Goal: Task Accomplishment & Management: Manage account settings

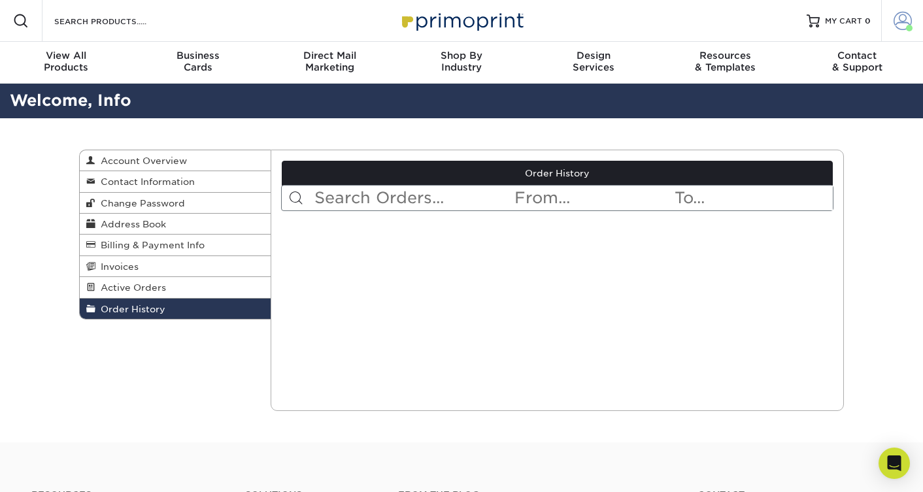
click at [913, 20] on link "Account" at bounding box center [902, 21] width 42 height 42
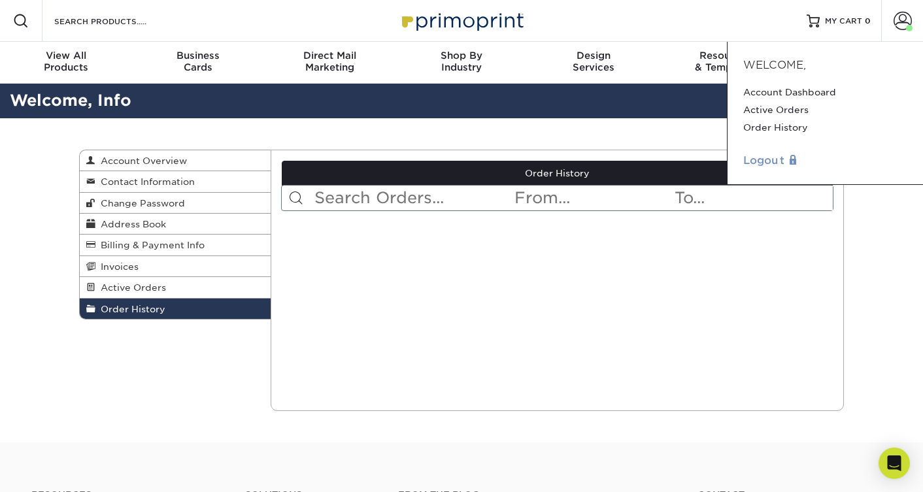
click at [786, 158] on link "Logout" at bounding box center [825, 161] width 164 height 16
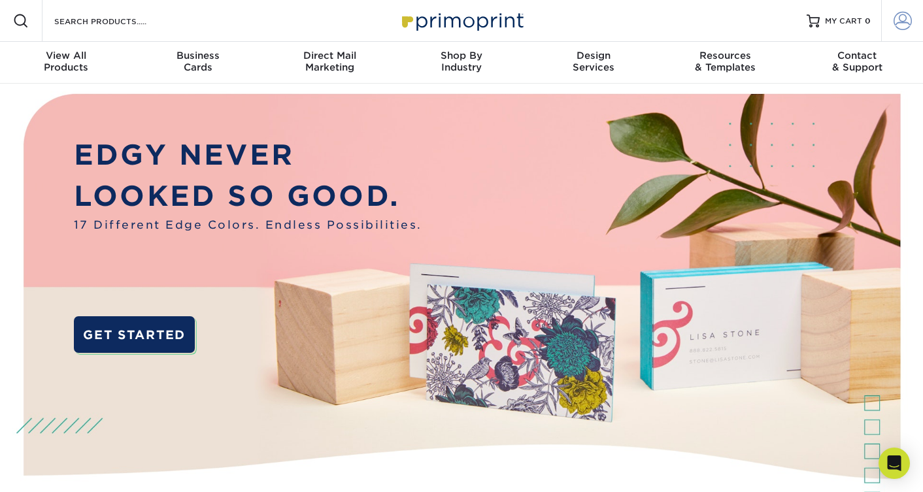
click at [910, 17] on span at bounding box center [903, 21] width 18 height 18
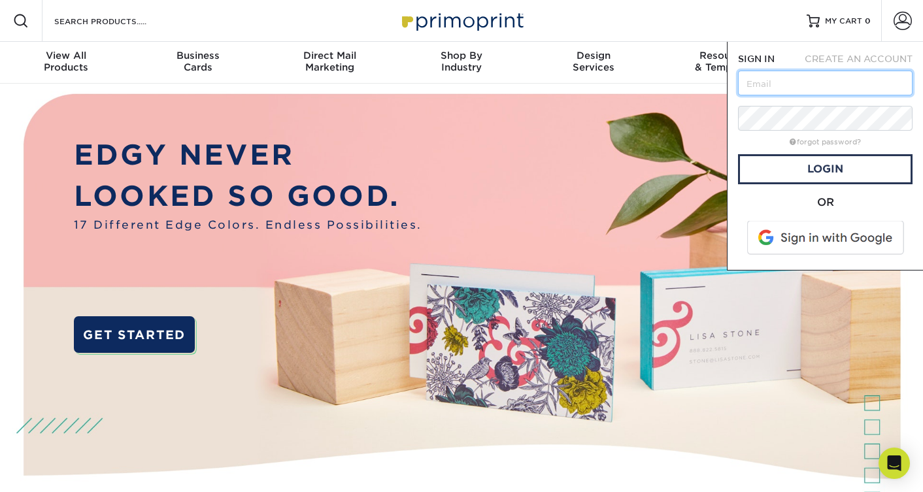
click at [844, 82] on input "text" at bounding box center [825, 83] width 175 height 25
type input "[PERSON_NAME][EMAIL_ADDRESS][DOMAIN_NAME]"
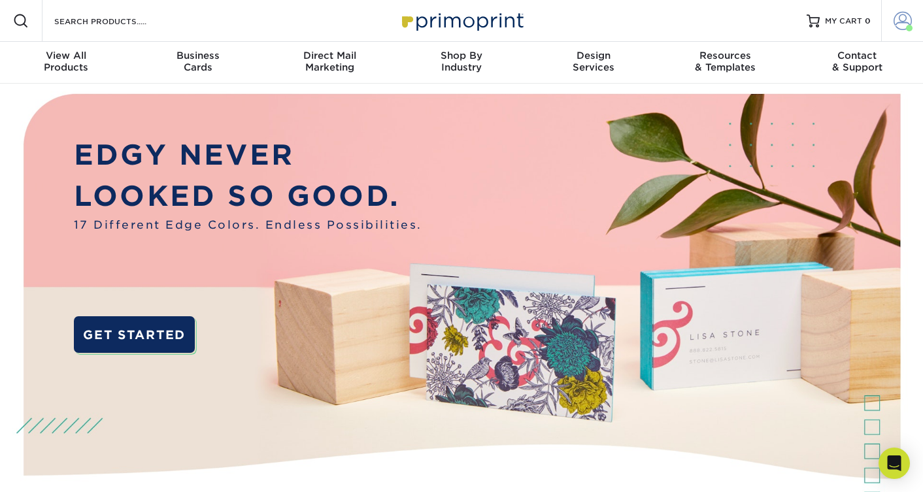
click at [902, 24] on span at bounding box center [903, 21] width 18 height 18
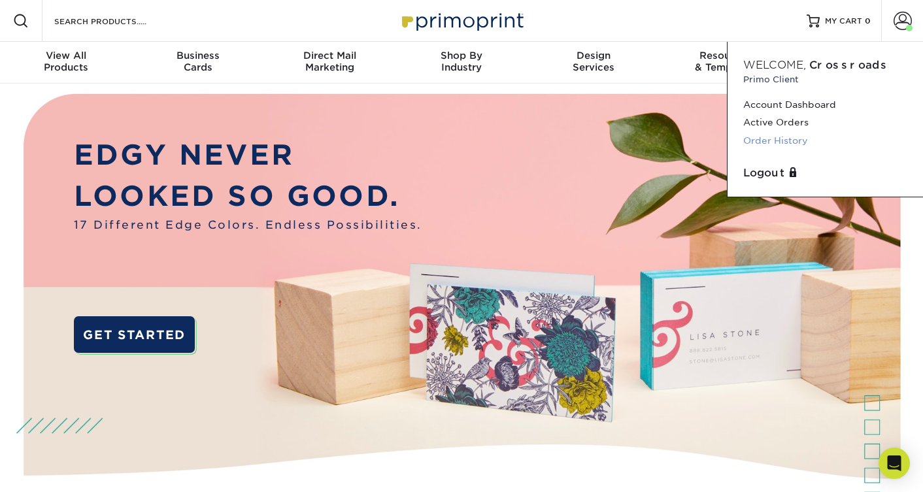
click at [782, 135] on link "Order History" at bounding box center [825, 141] width 164 height 18
